Goal: Obtain resource: Download file/media

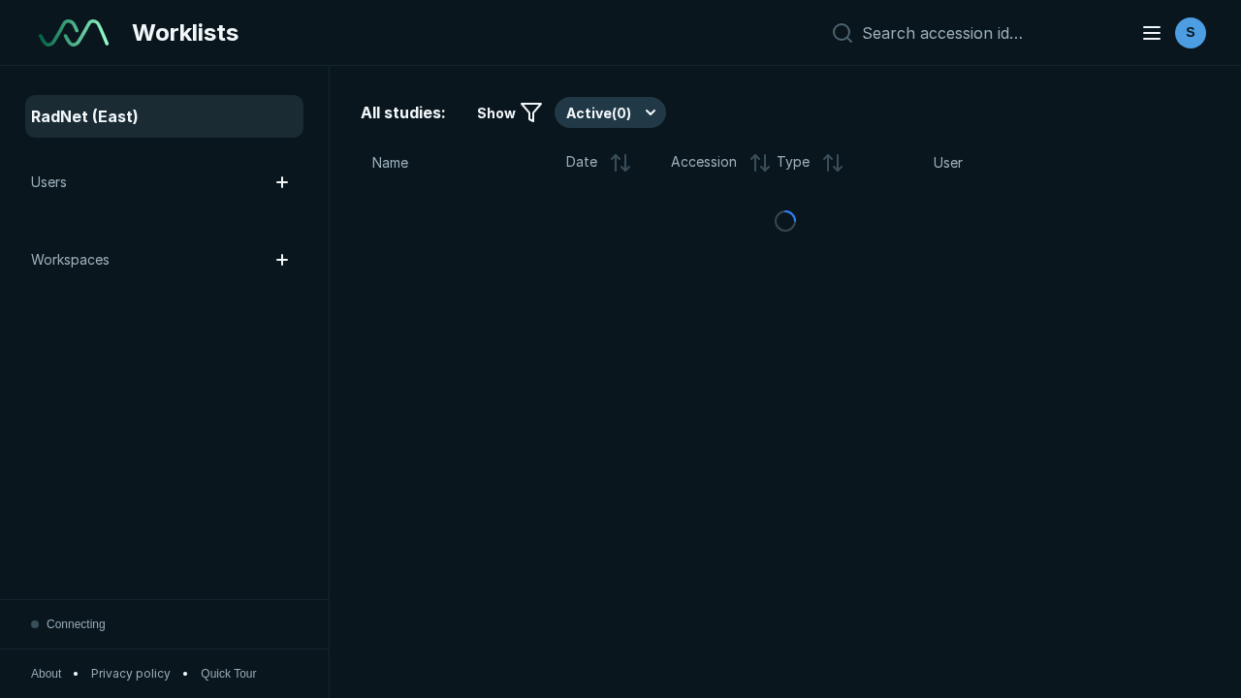
scroll to position [5293, 8074]
